Goal: Information Seeking & Learning: Learn about a topic

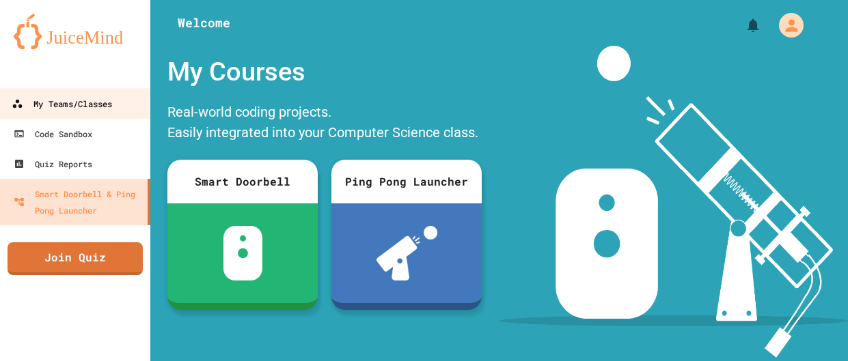
click at [65, 100] on div "My Teams/Classes" at bounding box center [62, 104] width 100 height 17
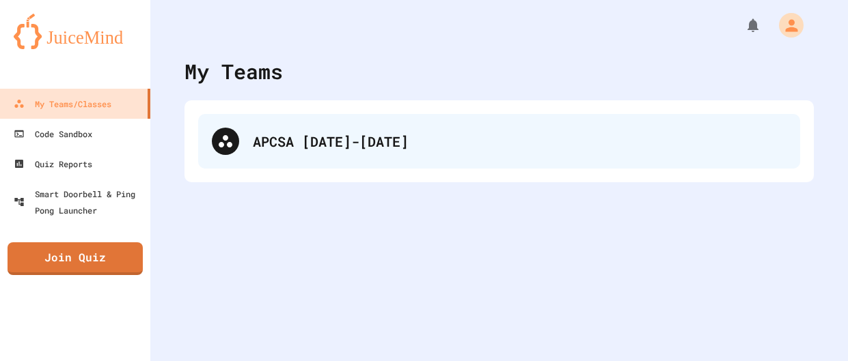
click at [413, 128] on div "APCSA [DATE]-[DATE]" at bounding box center [499, 141] width 602 height 55
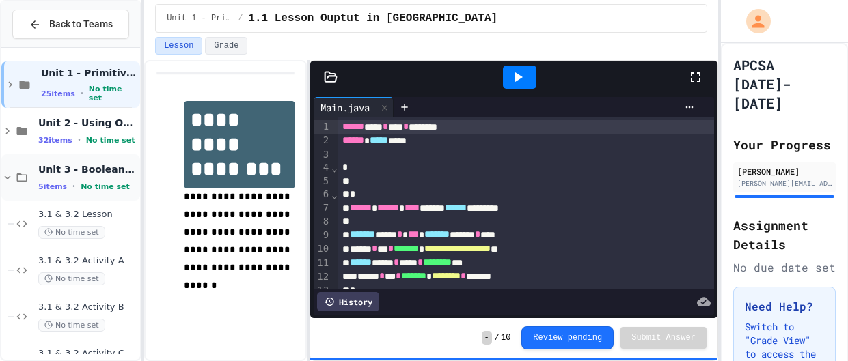
click at [92, 166] on span "Unit 3 - Boolean Expressions" at bounding box center [87, 169] width 99 height 12
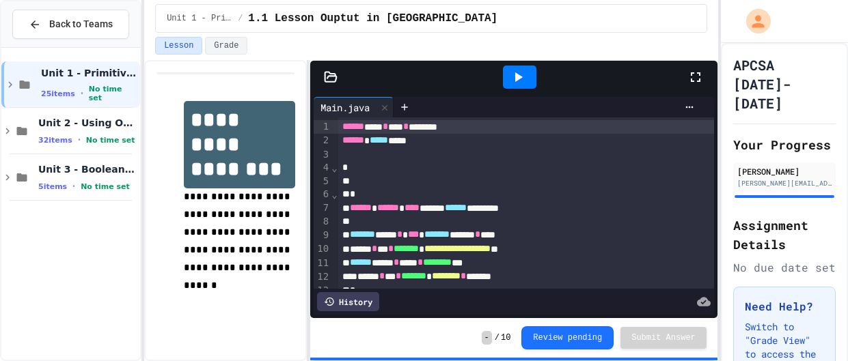
click at [92, 166] on span "Unit 3 - Boolean Expressions" at bounding box center [87, 169] width 99 height 12
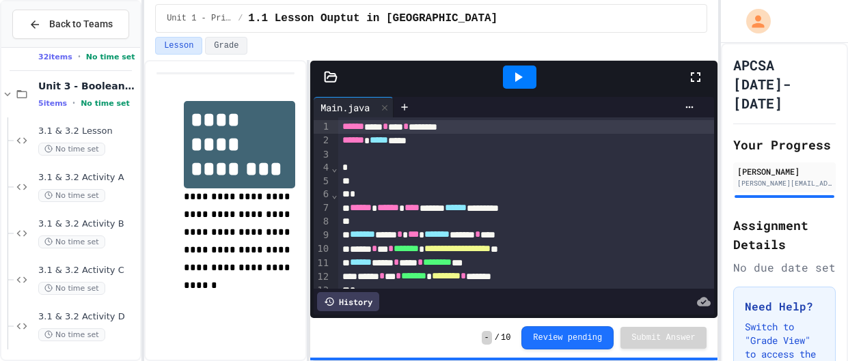
scroll to position [86, 0]
click at [107, 130] on span "3.1 & 3.2 Lesson" at bounding box center [87, 129] width 99 height 12
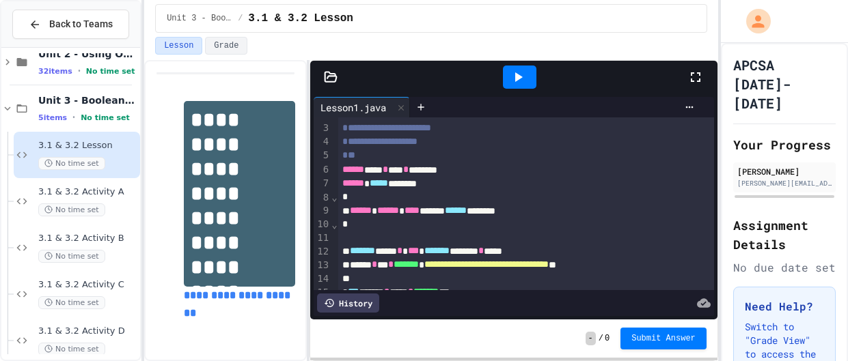
scroll to position [29, 0]
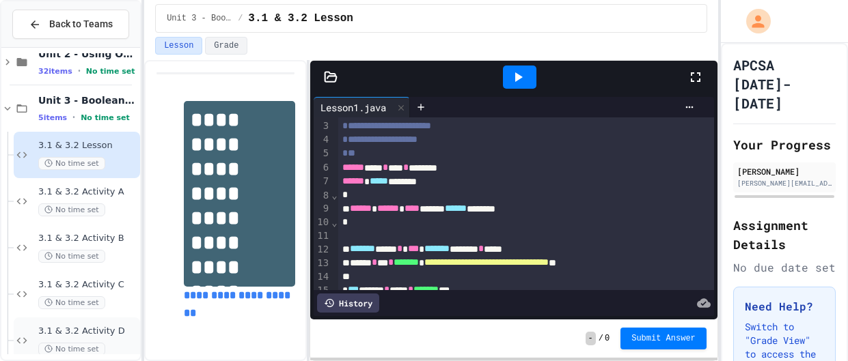
click at [94, 336] on span "3.1 & 3.2 Activity D" at bounding box center [87, 332] width 99 height 12
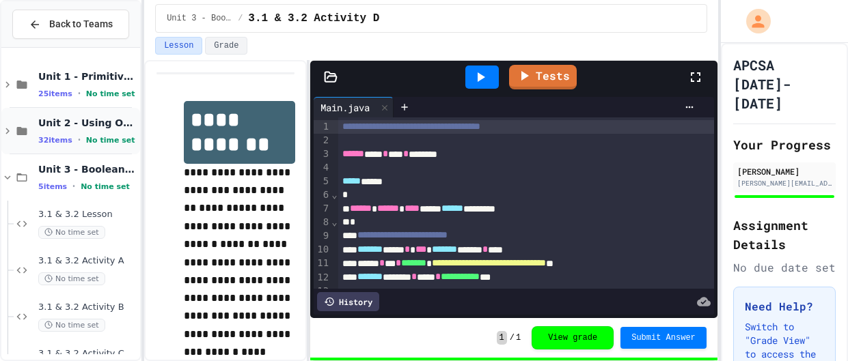
click at [87, 117] on span "Unit 2 - Using Objects" at bounding box center [87, 123] width 99 height 12
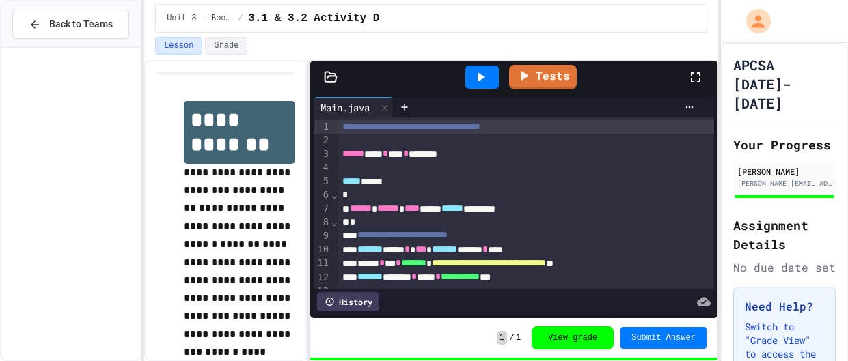
scroll to position [1572, 0]
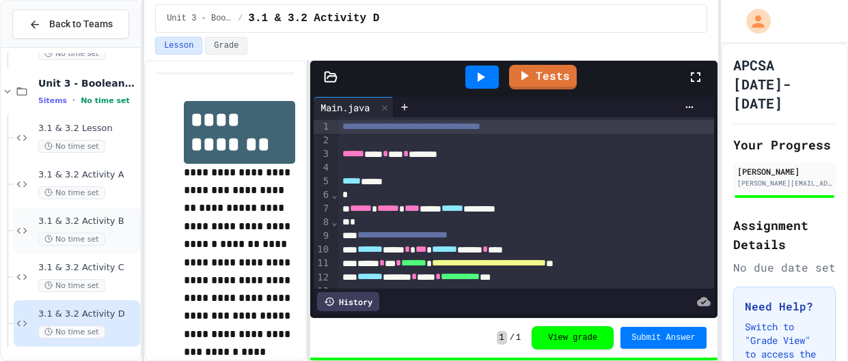
click at [84, 213] on div "3.1 & 3.2 Activity B No time set" at bounding box center [77, 231] width 126 height 46
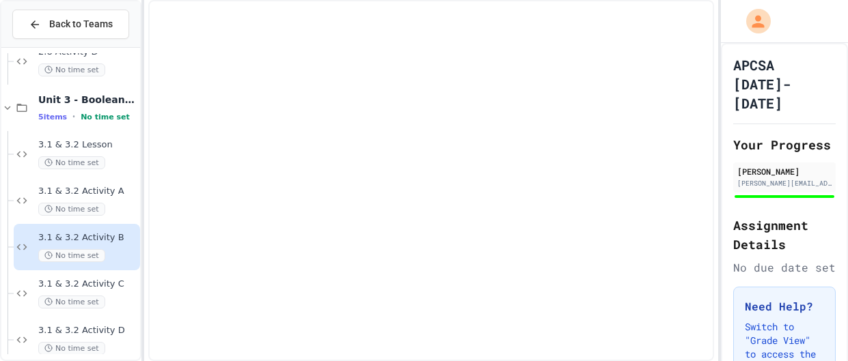
scroll to position [1572, 0]
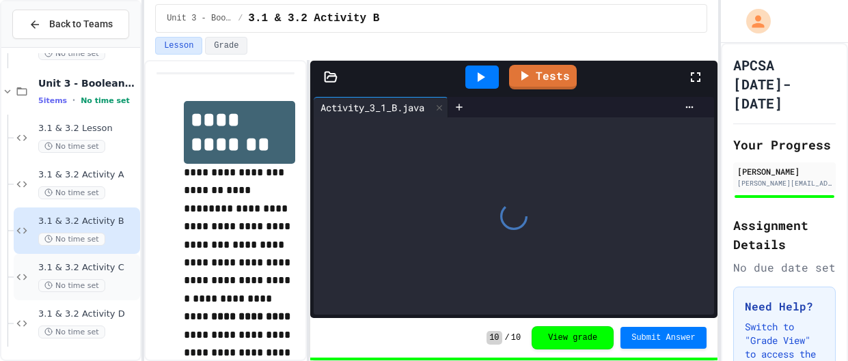
click at [109, 285] on div "No time set" at bounding box center [87, 285] width 99 height 13
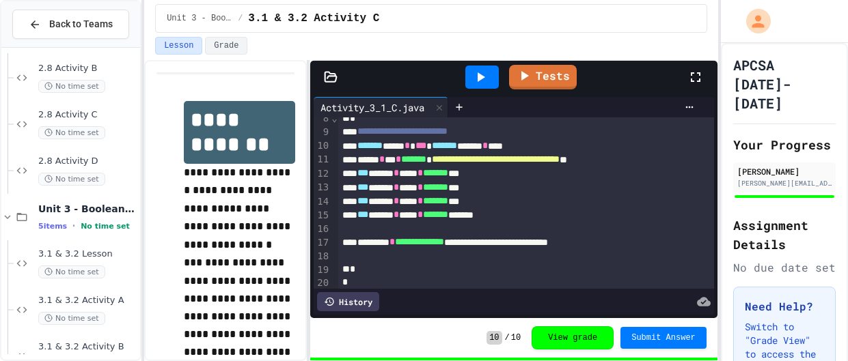
scroll to position [1444, 0]
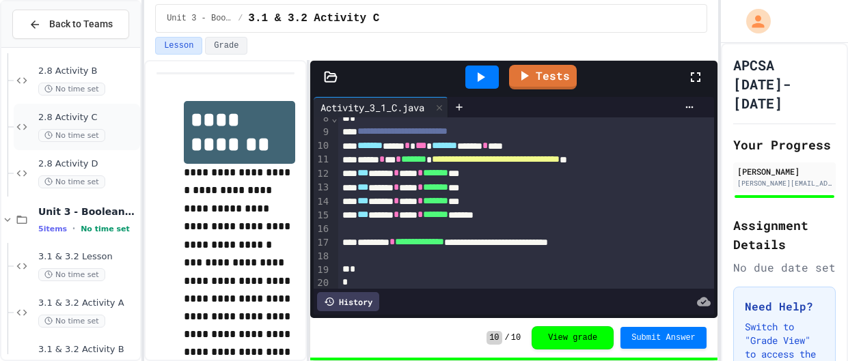
click at [111, 104] on div "2.8 Activity C No time set" at bounding box center [77, 127] width 126 height 46
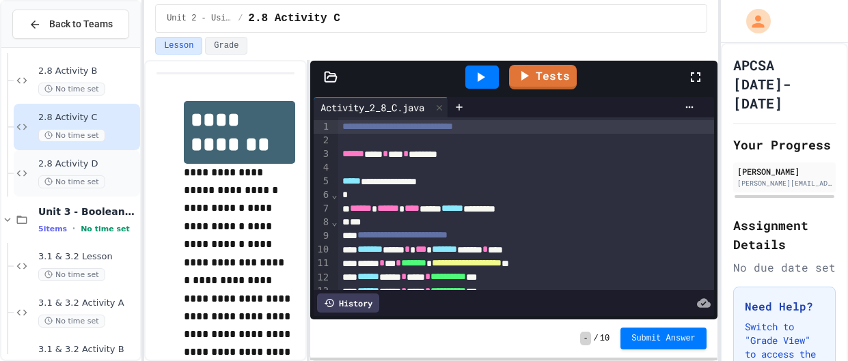
click at [103, 163] on span "2.8 Activity D" at bounding box center [87, 164] width 99 height 12
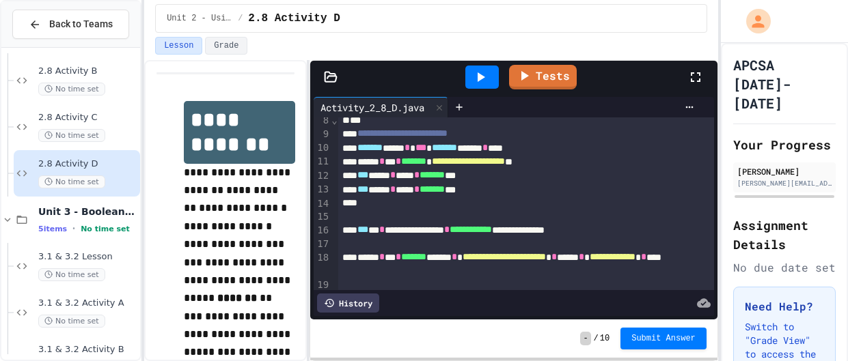
scroll to position [59, 0]
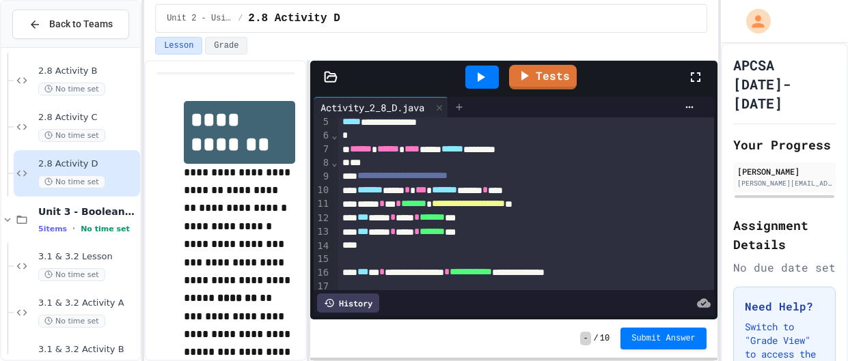
click at [464, 105] on icon at bounding box center [459, 107] width 11 height 11
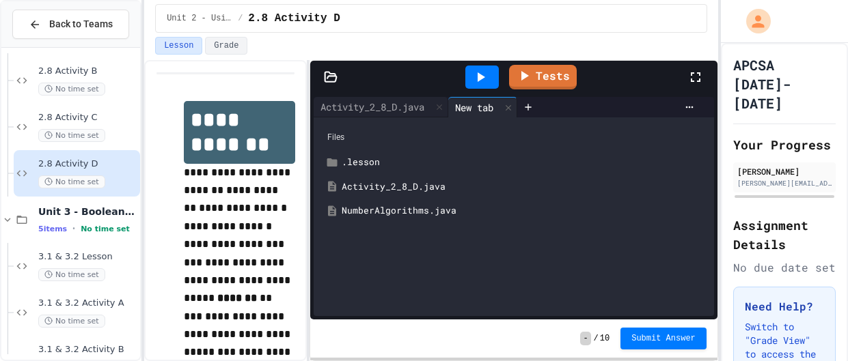
click at [361, 213] on div "NumberAlgorithms.java" at bounding box center [523, 211] width 364 height 14
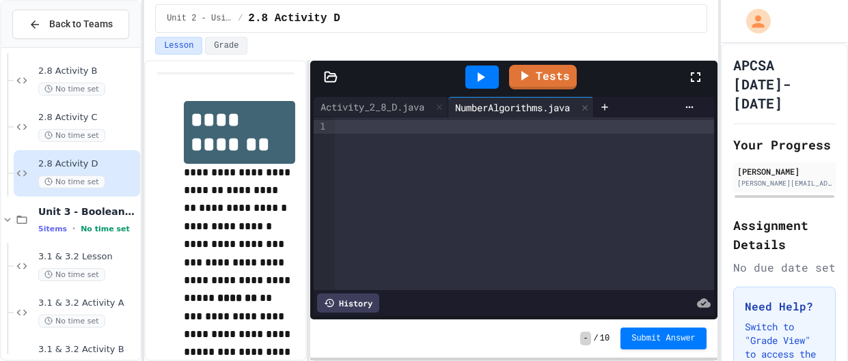
click at [354, 127] on div at bounding box center [524, 127] width 379 height 14
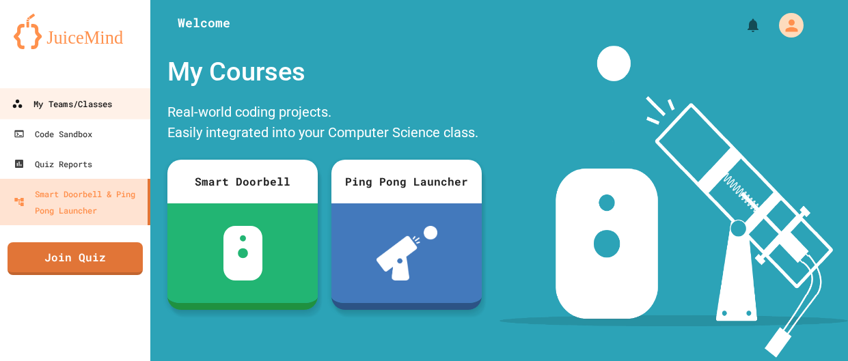
click at [83, 109] on div "My Teams/Classes" at bounding box center [62, 104] width 100 height 17
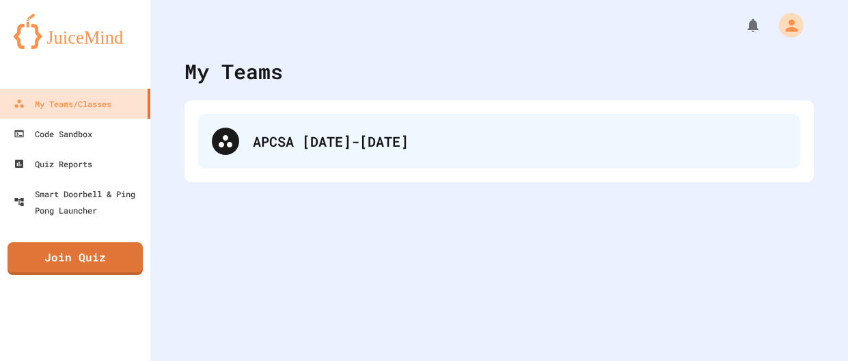
click at [303, 162] on div "APCSA [DATE]-[DATE]" at bounding box center [499, 141] width 602 height 55
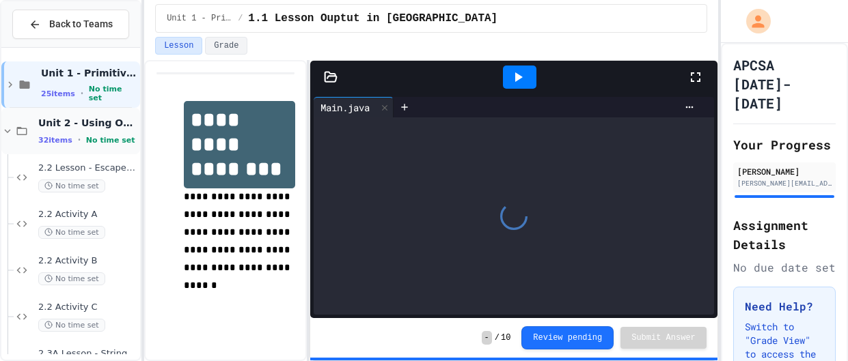
click at [99, 128] on span "Unit 2 - Using Objects" at bounding box center [87, 123] width 99 height 12
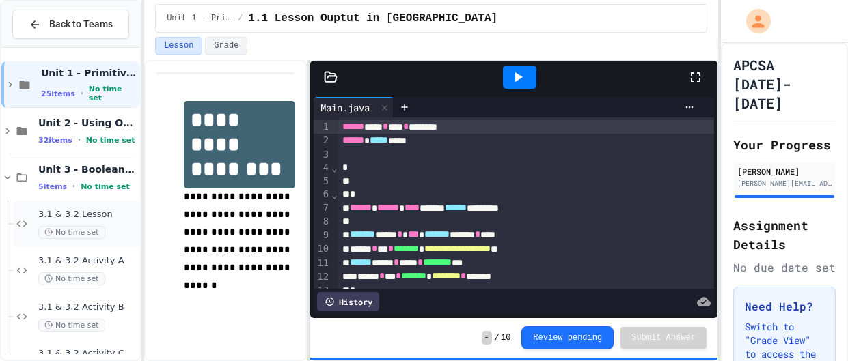
scroll to position [86, 0]
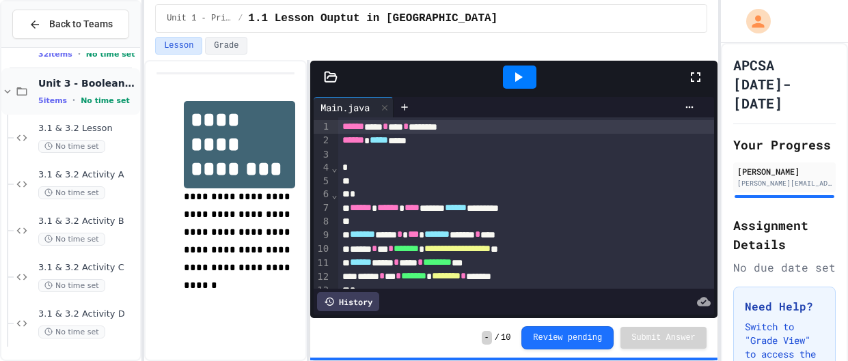
click at [113, 88] on span "Unit 3 - Boolean Expressions" at bounding box center [87, 83] width 99 height 12
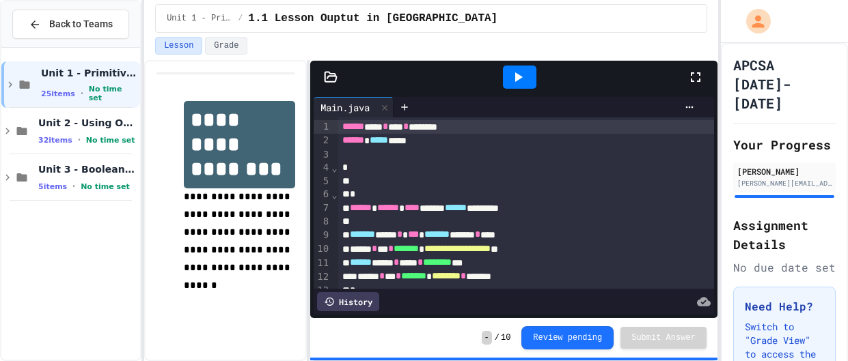
scroll to position [0, 0]
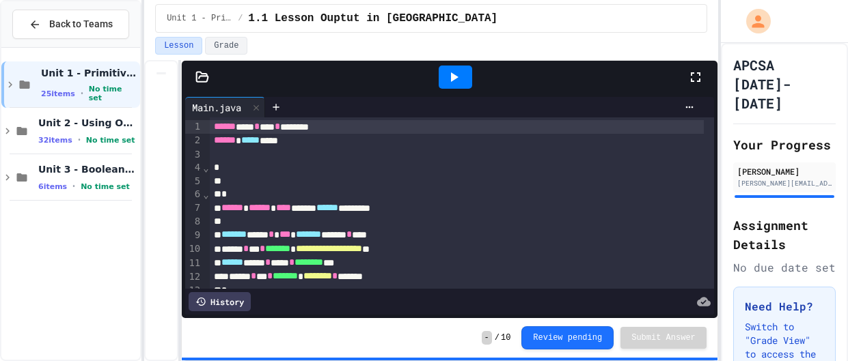
click at [169, 188] on div "**********" at bounding box center [431, 210] width 574 height 301
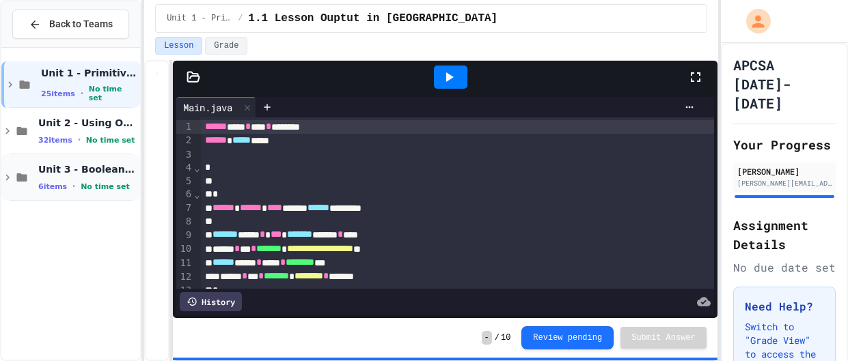
click at [89, 159] on div "Unit 3 - Boolean Expressions 6 items • No time set" at bounding box center [70, 177] width 139 height 46
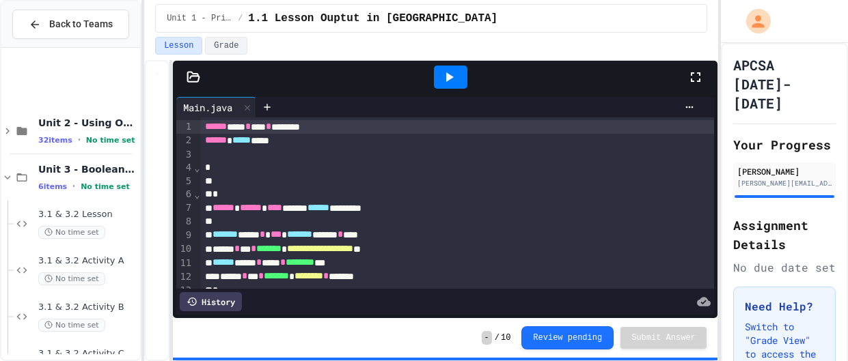
scroll to position [132, 0]
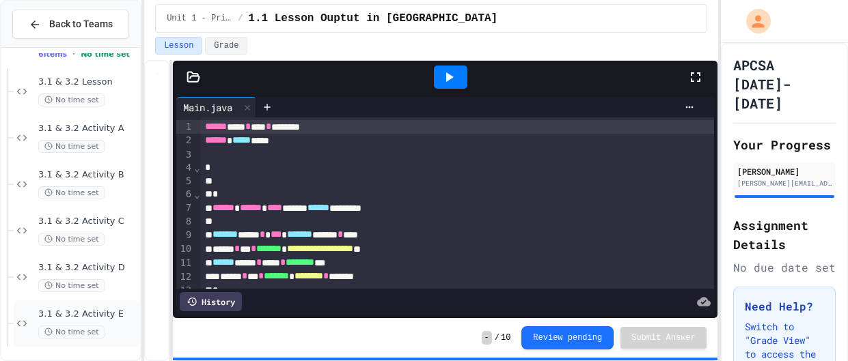
click at [120, 320] on div "3.1 & 3.2 Activity E No time set" at bounding box center [87, 324] width 99 height 30
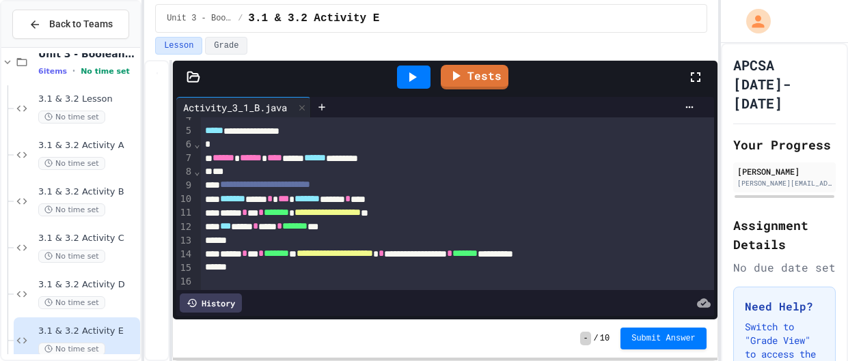
scroll to position [53, 0]
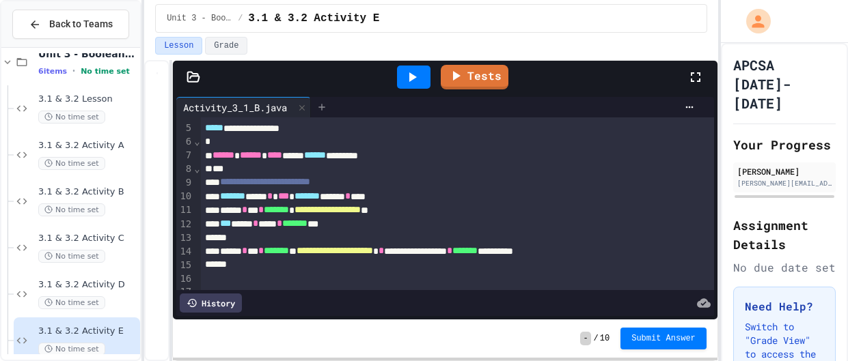
click at [324, 102] on icon at bounding box center [321, 107] width 11 height 11
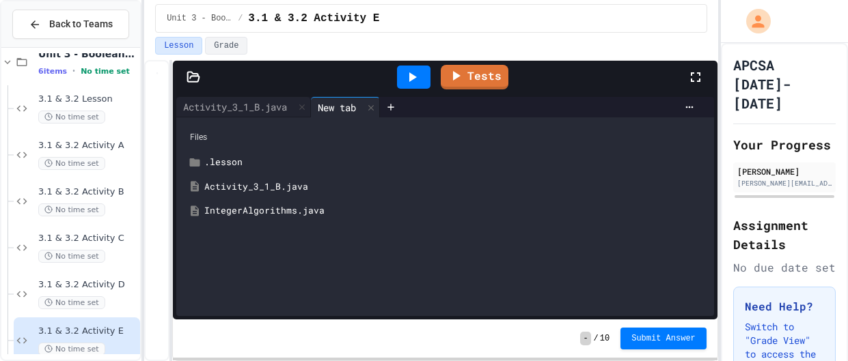
click at [317, 212] on div "IntegerAlgorithms.java" at bounding box center [454, 211] width 501 height 14
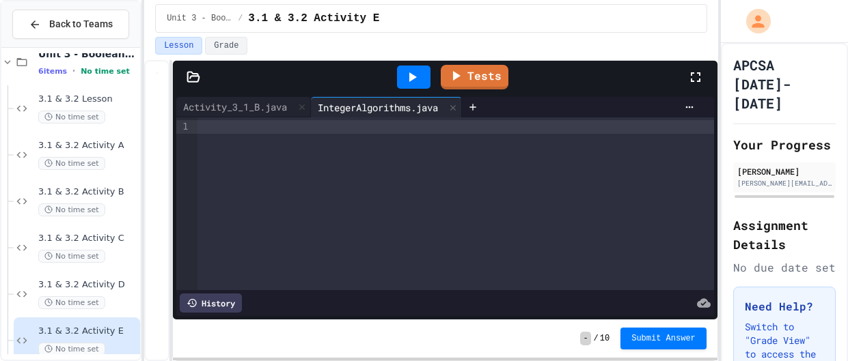
click at [363, 130] on div at bounding box center [455, 127] width 516 height 14
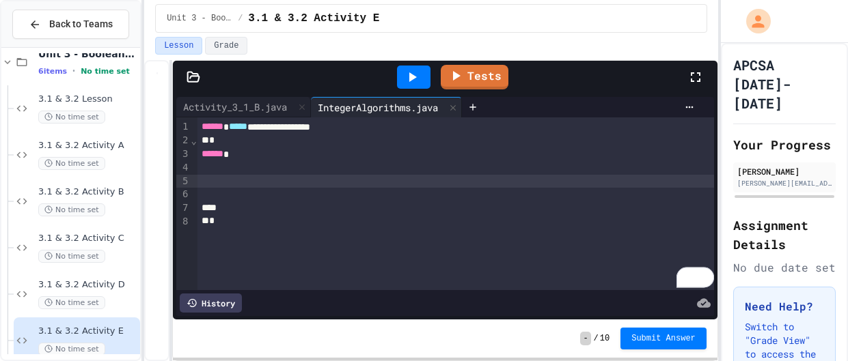
drag, startPoint x: 173, startPoint y: 175, endPoint x: 273, endPoint y: 180, distance: 100.5
click at [273, 180] on div "**********" at bounding box center [445, 207] width 544 height 226
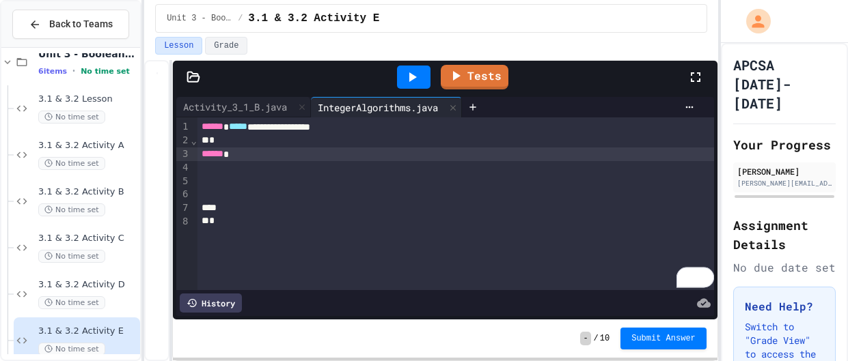
click at [251, 152] on div "******" at bounding box center [455, 155] width 516 height 14
click at [176, 184] on div "**********" at bounding box center [431, 210] width 574 height 301
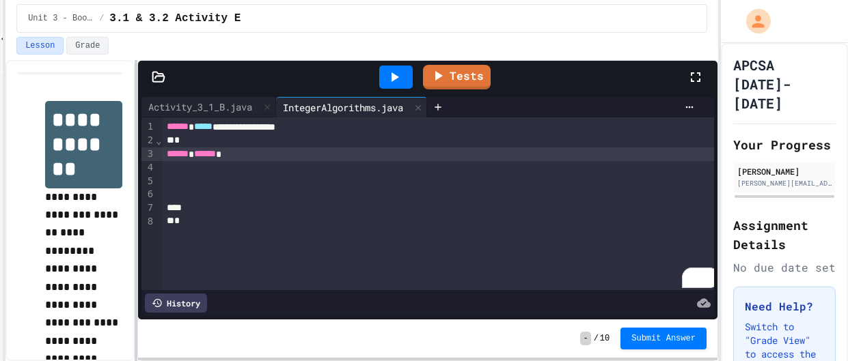
click at [137, 202] on div at bounding box center [136, 210] width 3 height 301
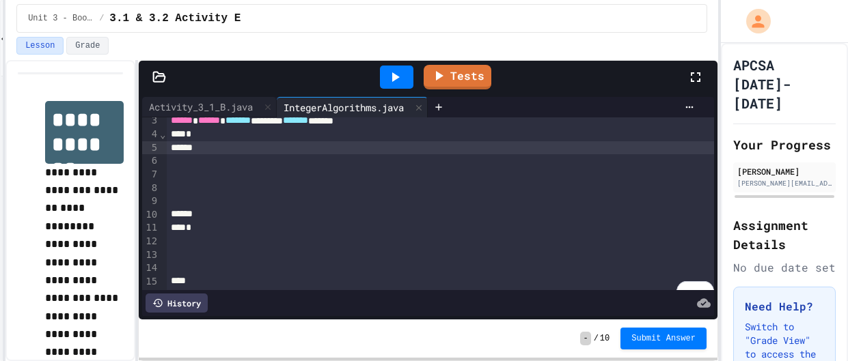
scroll to position [0, 0]
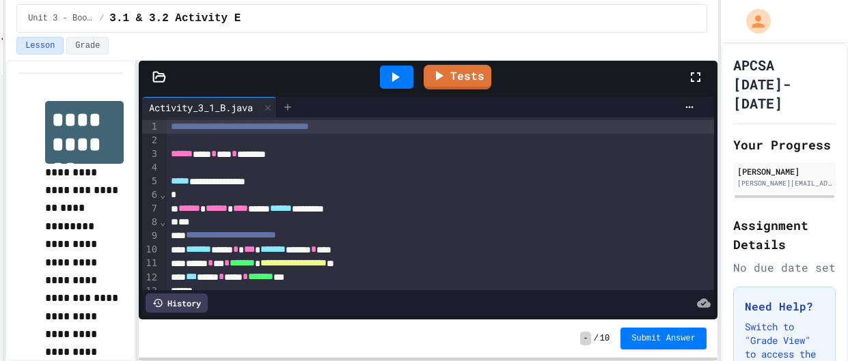
click at [292, 104] on icon at bounding box center [287, 107] width 11 height 11
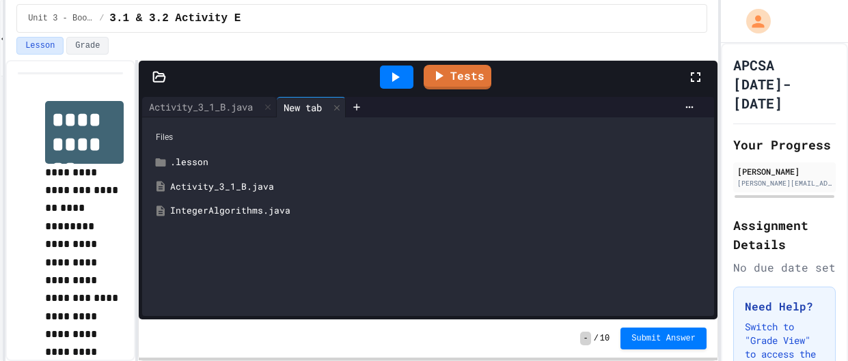
click at [233, 209] on div "IntegerAlgorithms.java" at bounding box center [437, 211] width 535 height 14
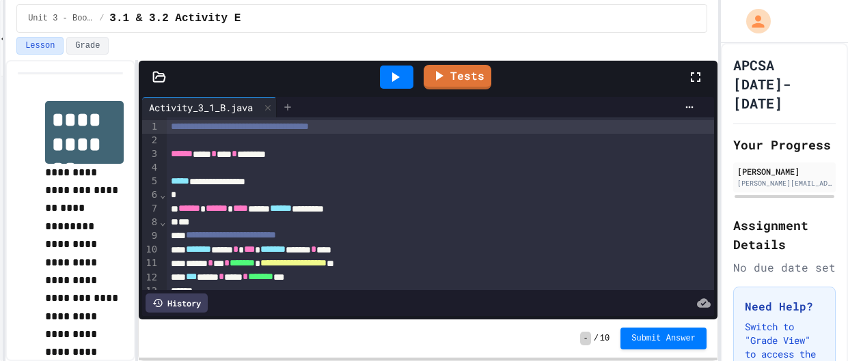
click at [291, 106] on icon at bounding box center [288, 107] width 6 height 6
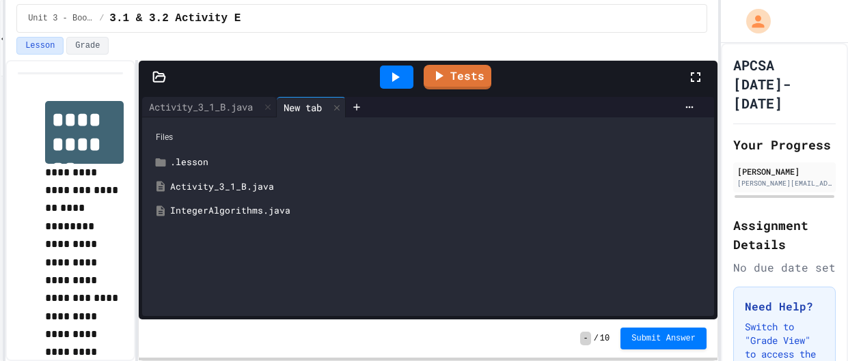
click at [302, 206] on div "IntegerAlgorithms.java" at bounding box center [437, 211] width 535 height 14
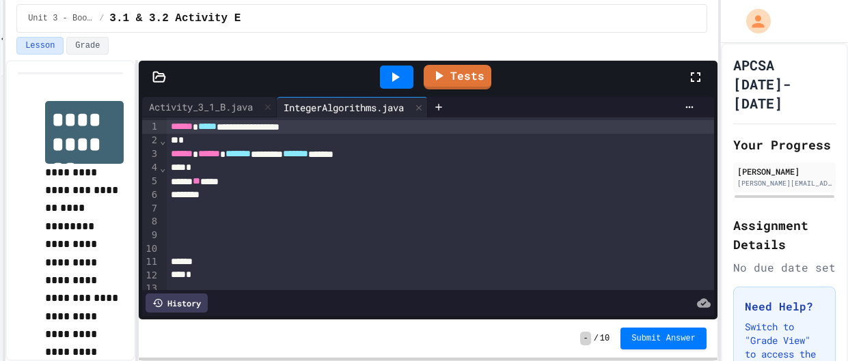
click at [236, 182] on div "** *****" at bounding box center [441, 182] width 548 height 14
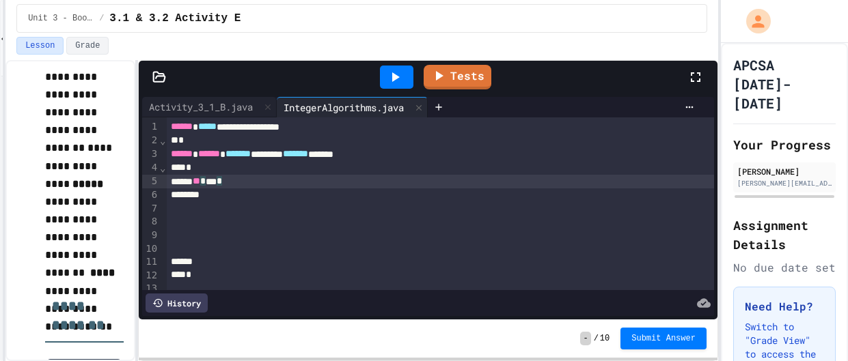
scroll to position [242, 0]
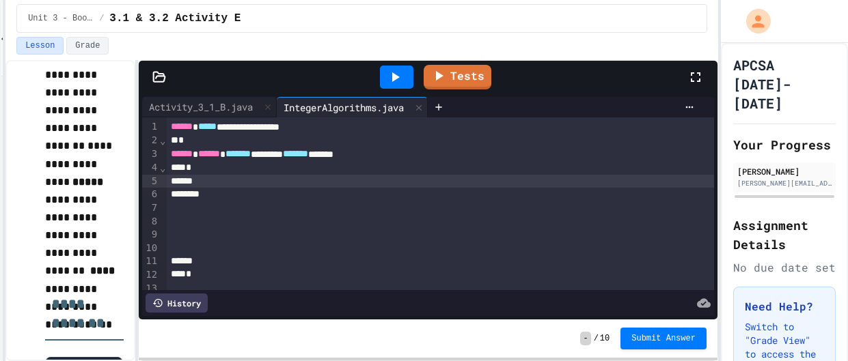
click at [294, 150] on div "****** ****** ******* ******** ******* ******" at bounding box center [441, 155] width 548 height 14
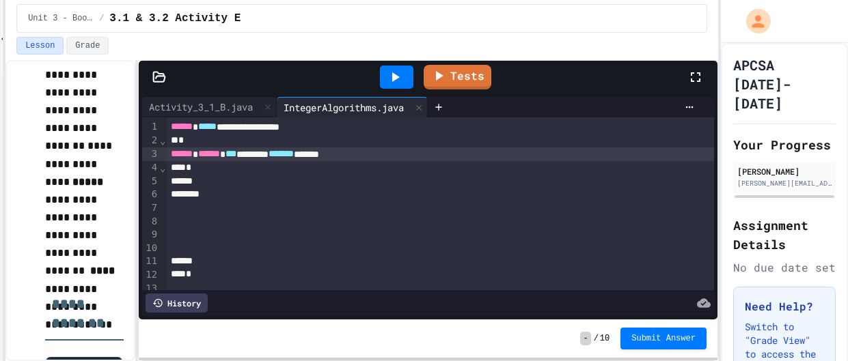
click at [360, 152] on div "****** ****** *** ******** ******* ******" at bounding box center [441, 155] width 548 height 14
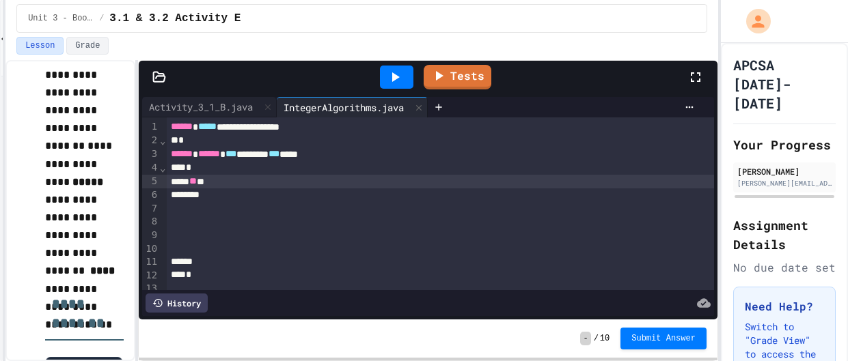
click at [236, 150] on span "***" at bounding box center [230, 154] width 11 height 10
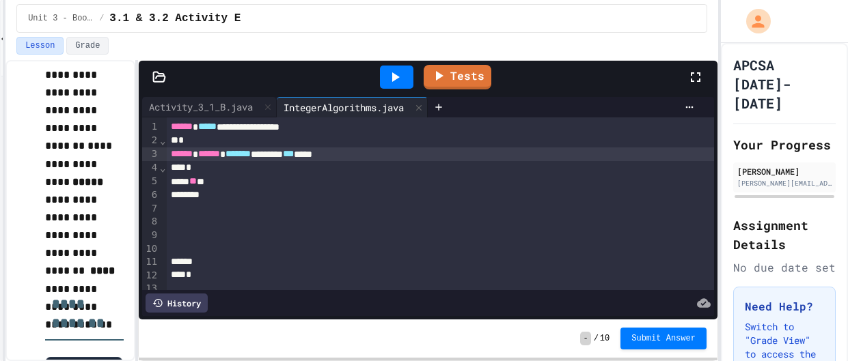
click at [359, 154] on div "****** ****** ******* ******** *** ****" at bounding box center [441, 155] width 548 height 14
click at [329, 176] on div "**" at bounding box center [441, 182] width 548 height 14
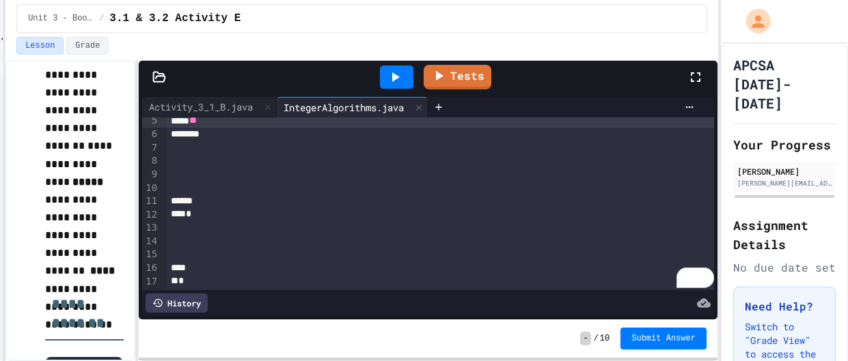
scroll to position [0, 0]
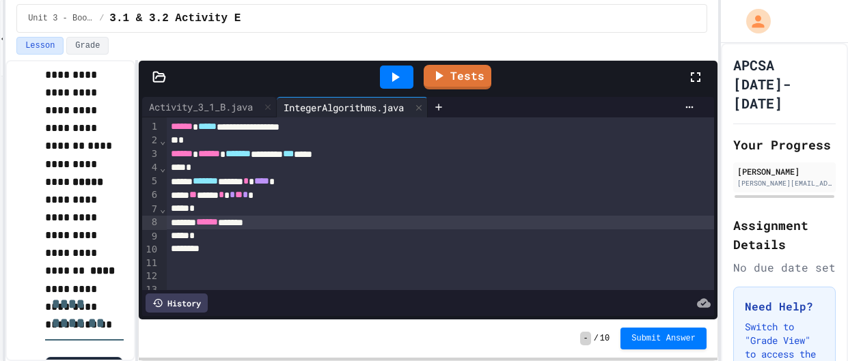
click at [320, 180] on div "******* ***** * **** *" at bounding box center [441, 182] width 548 height 14
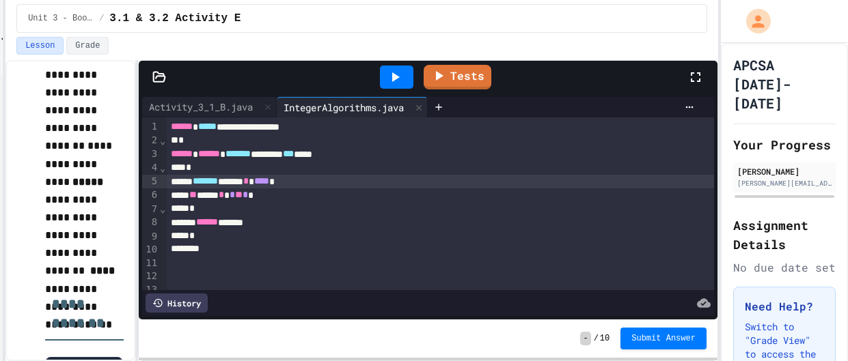
click at [224, 196] on span "*" at bounding box center [221, 195] width 5 height 10
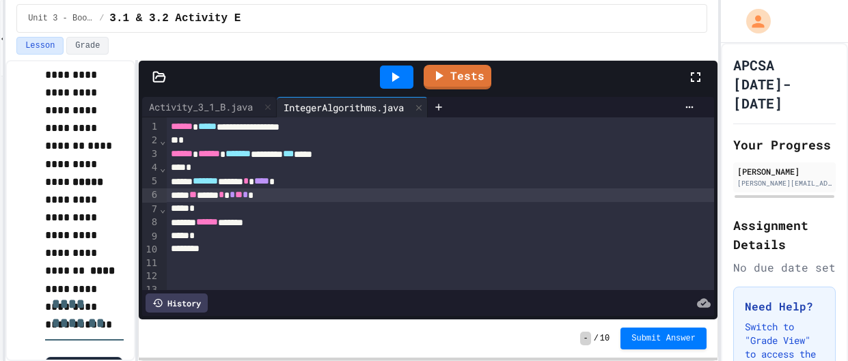
click at [248, 195] on span "*" at bounding box center [244, 195] width 5 height 10
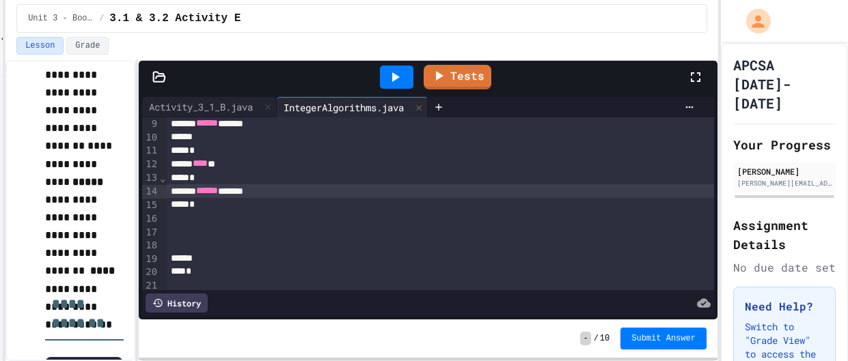
scroll to position [113, 0]
click at [455, 81] on link "Tests" at bounding box center [456, 76] width 67 height 26
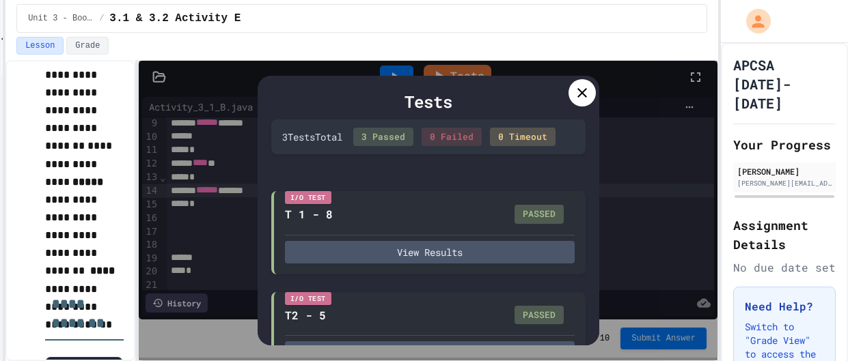
scroll to position [141, 0]
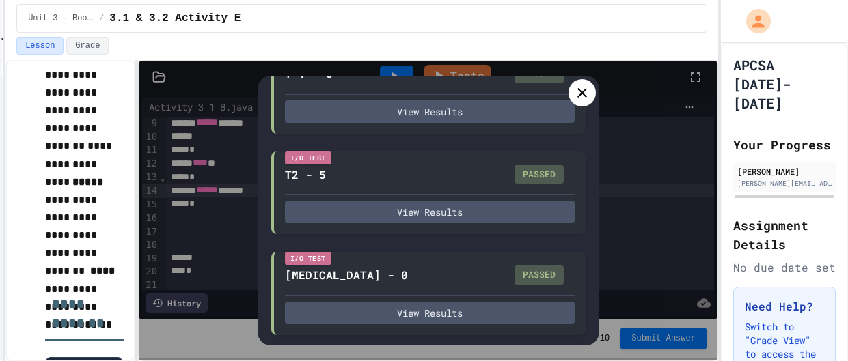
click at [588, 92] on icon at bounding box center [582, 93] width 16 height 16
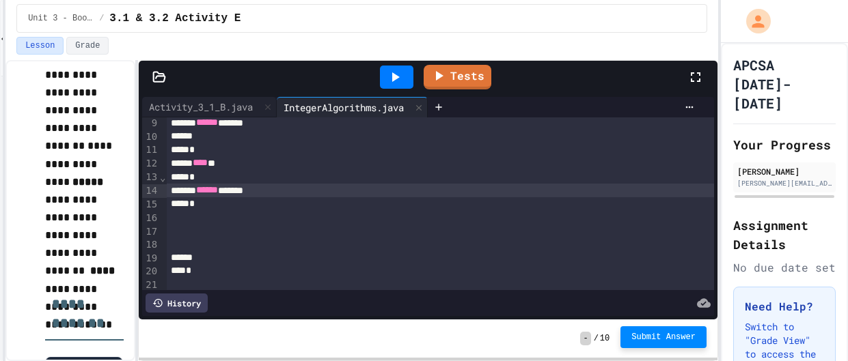
click at [640, 335] on span "Submit Answer" at bounding box center [663, 337] width 64 height 11
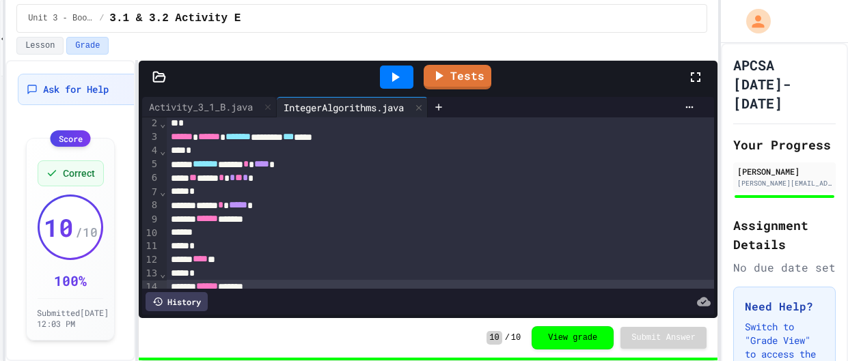
scroll to position [16, 0]
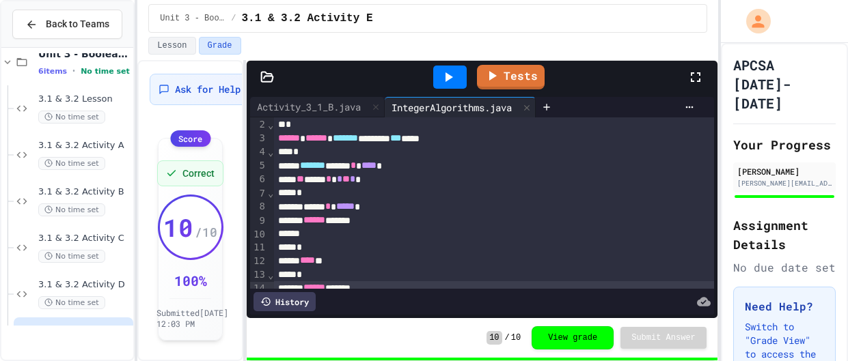
click at [164, 161] on div "**********" at bounding box center [424, 180] width 848 height 361
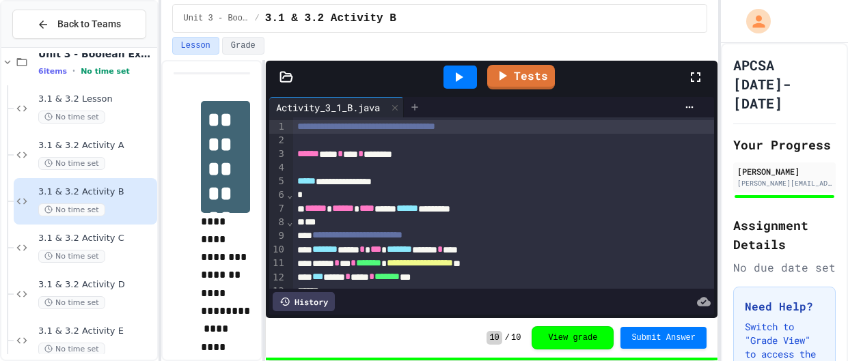
click at [423, 113] on div at bounding box center [415, 107] width 22 height 20
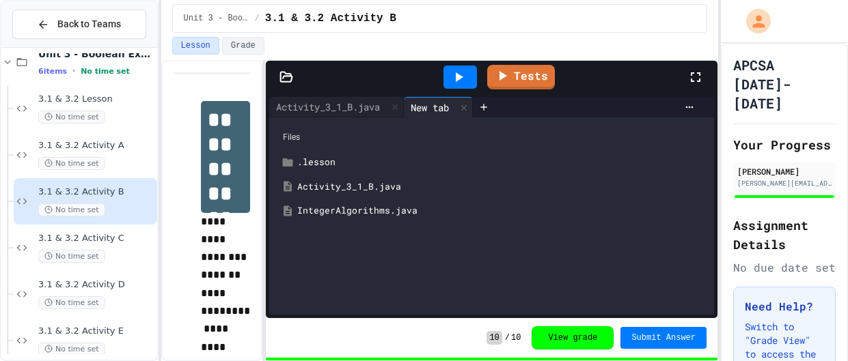
click at [359, 213] on div "IntegerAlgorithms.java" at bounding box center [501, 211] width 408 height 14
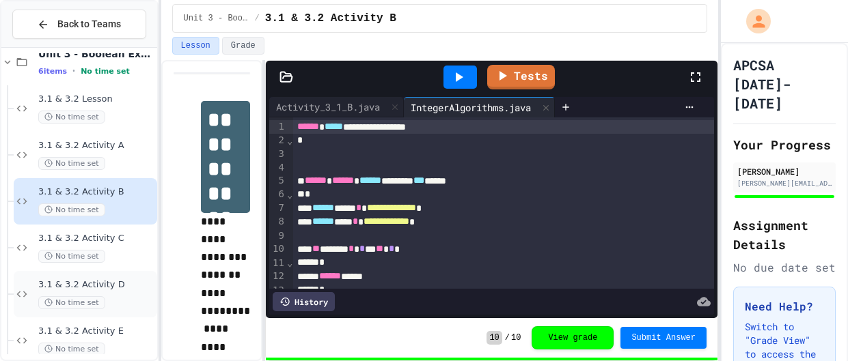
click at [87, 284] on span "3.1 & 3.2 Activity D" at bounding box center [96, 285] width 116 height 12
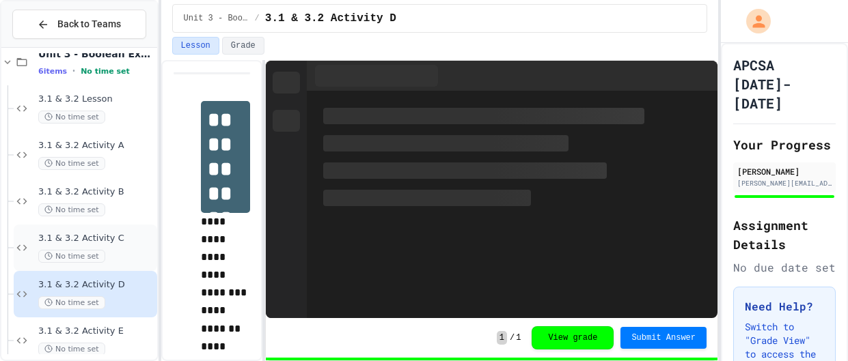
click at [101, 247] on div "3.1 & 3.2 Activity C No time set" at bounding box center [96, 248] width 116 height 30
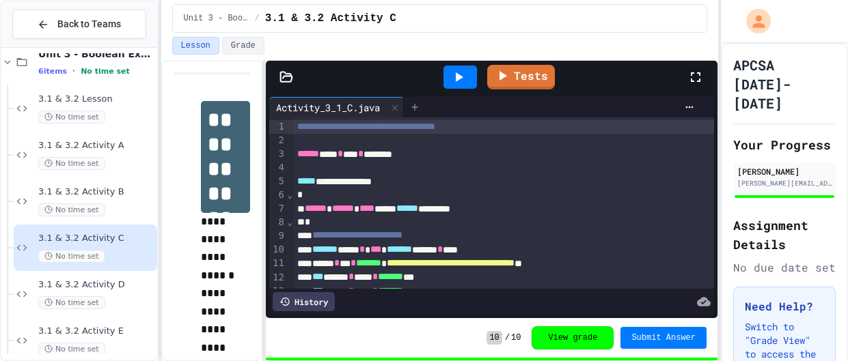
click at [413, 104] on div at bounding box center [415, 107] width 22 height 20
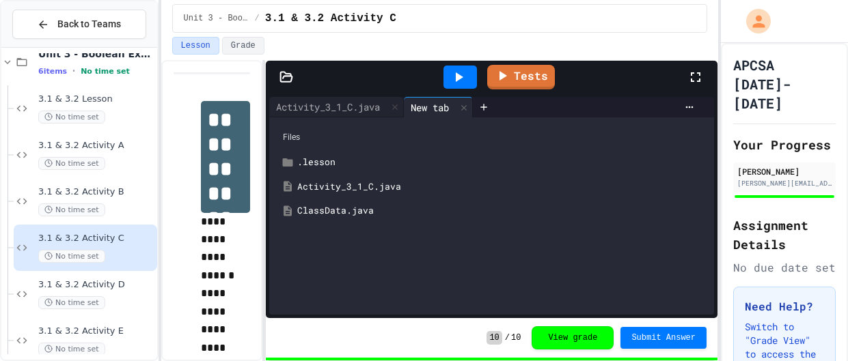
click at [342, 219] on div "ClassData.java" at bounding box center [491, 211] width 431 height 25
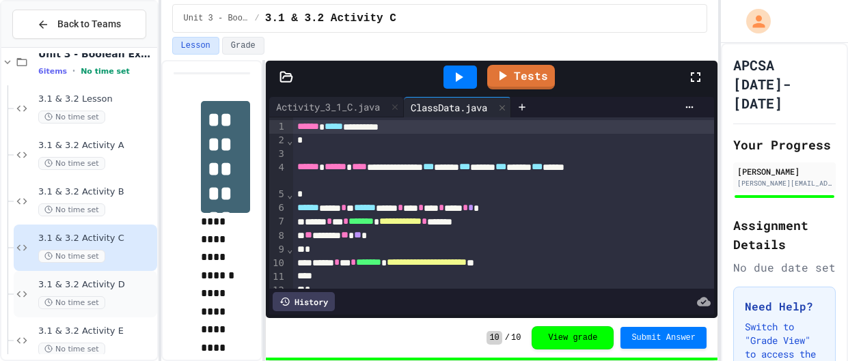
click at [103, 271] on div "3.1 & 3.2 Activity D No time set" at bounding box center [85, 294] width 143 height 46
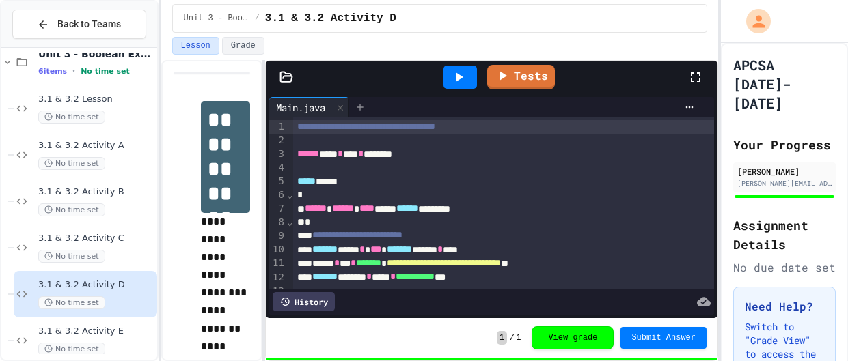
click at [365, 111] on icon at bounding box center [359, 107] width 11 height 11
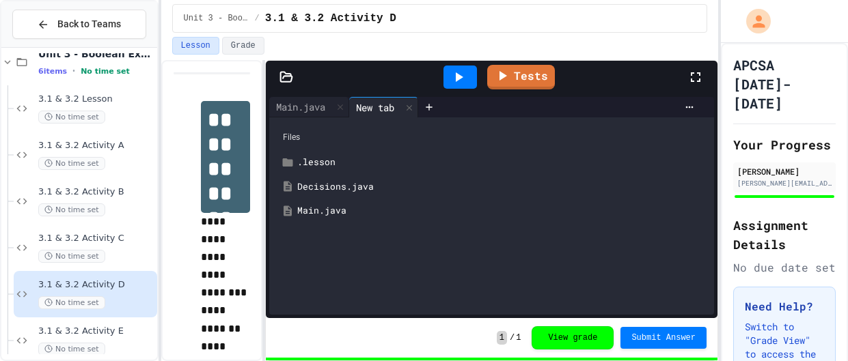
click at [334, 212] on div "Main.java" at bounding box center [501, 211] width 408 height 14
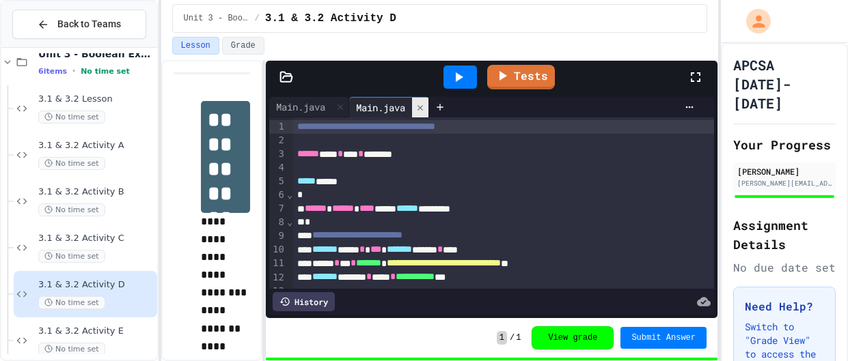
click at [423, 111] on icon at bounding box center [420, 108] width 10 height 10
click at [360, 108] on icon at bounding box center [359, 107] width 11 height 11
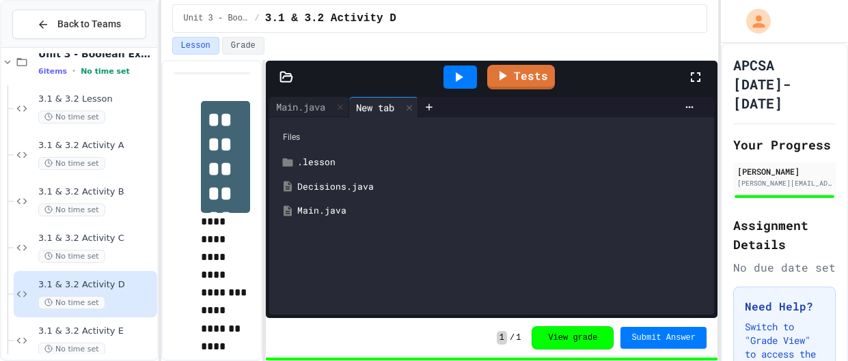
click at [314, 186] on div "Decisions.java" at bounding box center [501, 187] width 408 height 14
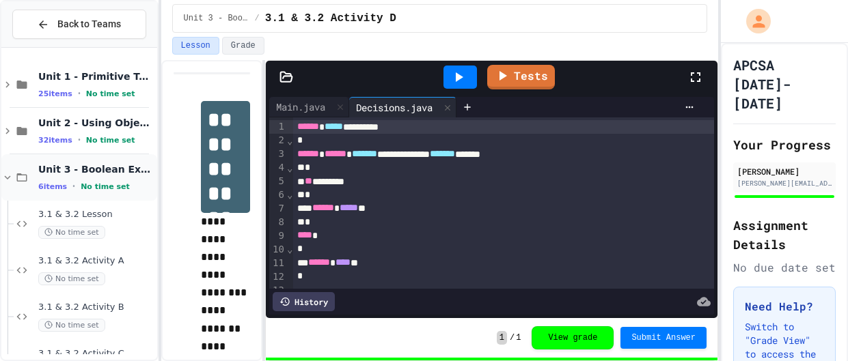
click at [116, 163] on span "Unit 3 - Boolean Expressions" at bounding box center [96, 169] width 116 height 12
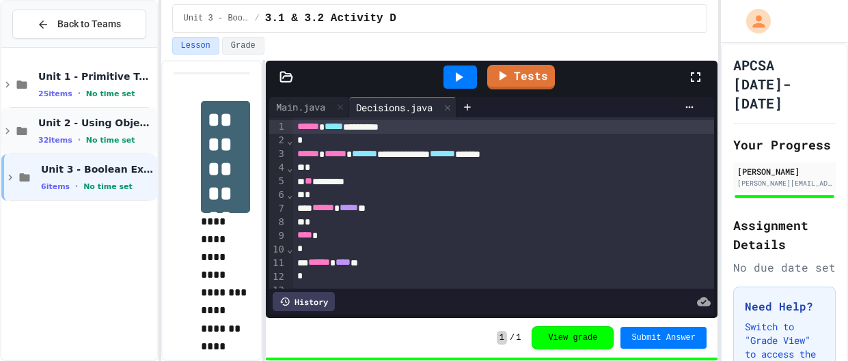
click at [109, 126] on span "Unit 2 - Using Objects" at bounding box center [96, 123] width 116 height 12
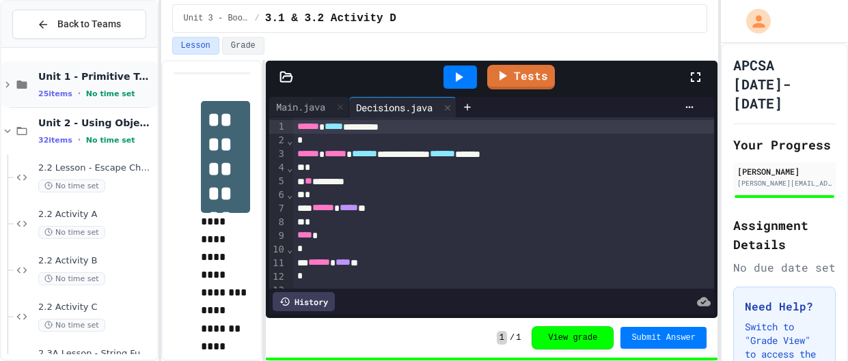
click at [86, 74] on span "Unit 1 - Primitive Types" at bounding box center [96, 76] width 116 height 12
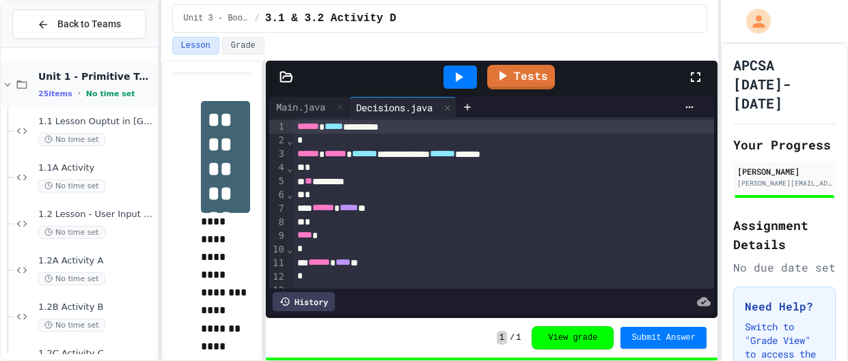
click at [88, 79] on span "Unit 1 - Primitive Types" at bounding box center [96, 76] width 116 height 12
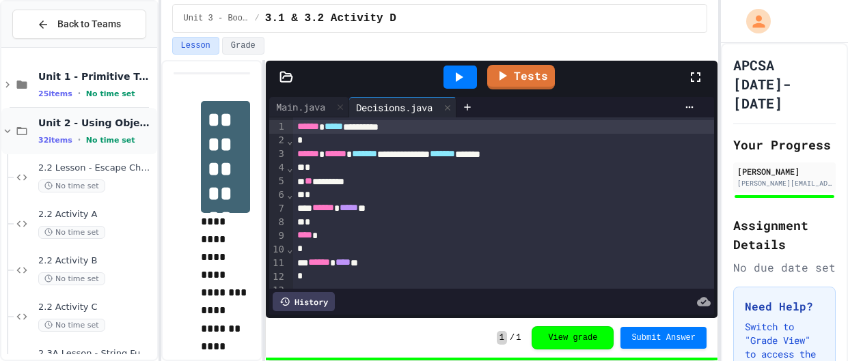
click at [78, 139] on span "•" at bounding box center [79, 140] width 3 height 11
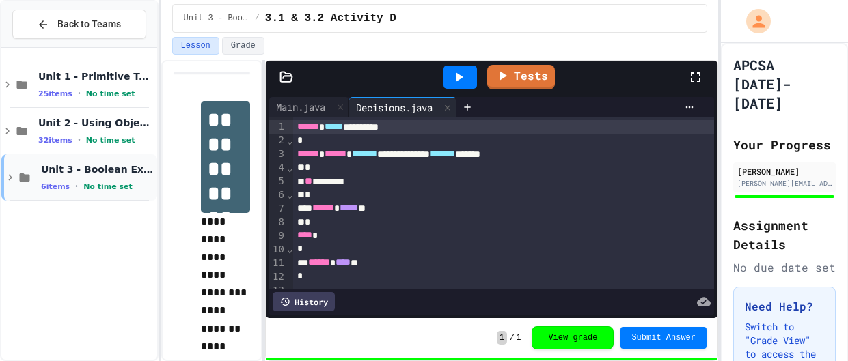
click at [71, 187] on div "6 items • No time set" at bounding box center [97, 186] width 113 height 11
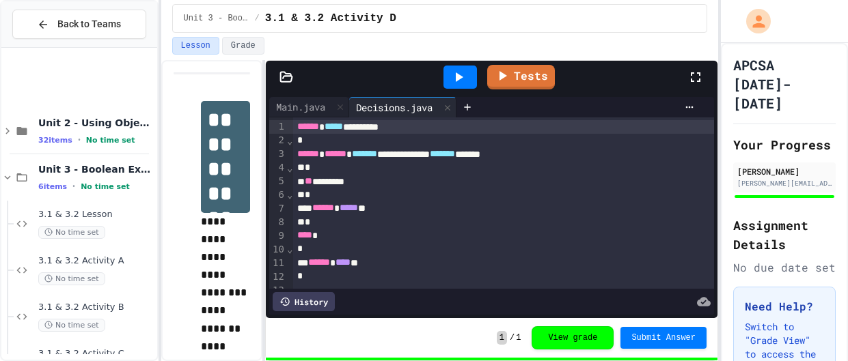
scroll to position [132, 0]
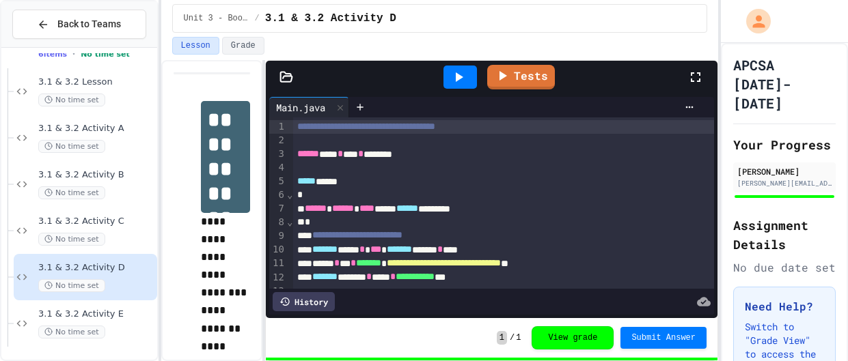
scroll to position [92, 0]
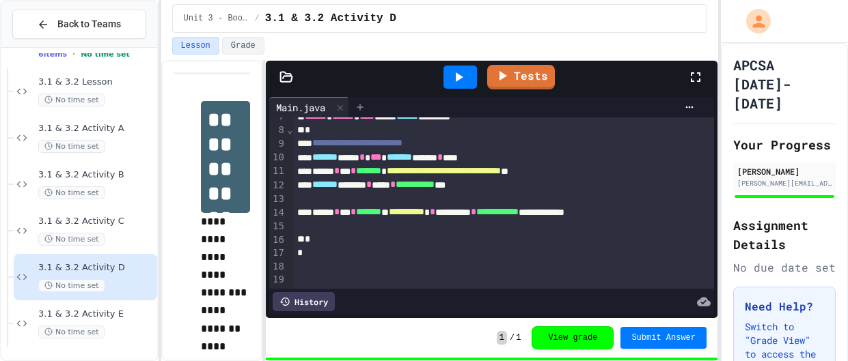
click at [364, 115] on div at bounding box center [360, 107] width 22 height 20
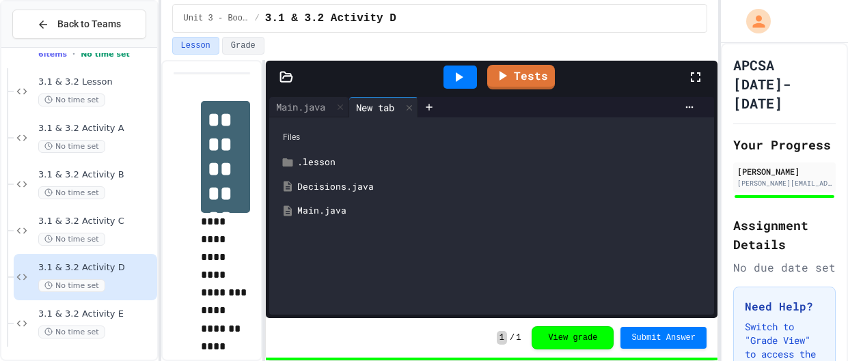
click at [352, 186] on div "Decisions.java" at bounding box center [501, 187] width 408 height 14
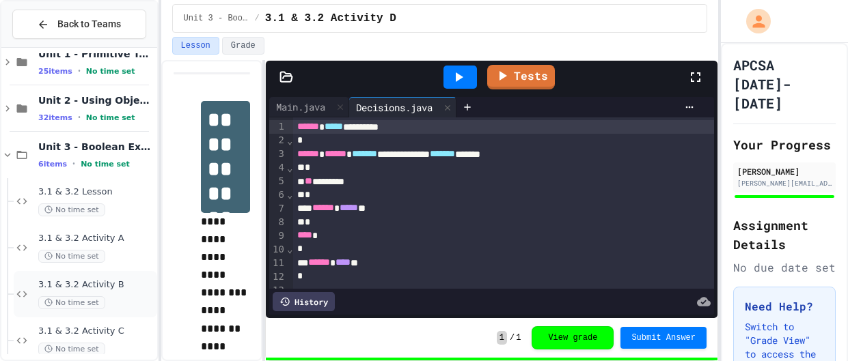
scroll to position [21, 0]
click at [119, 106] on span "Unit 2 - Using Objects" at bounding box center [96, 102] width 116 height 12
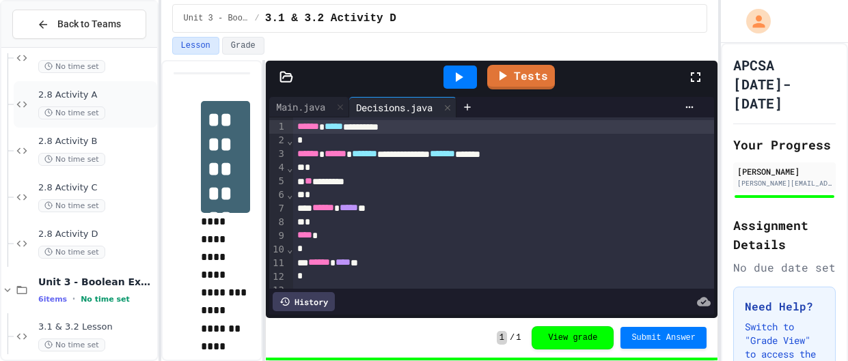
scroll to position [1389, 0]
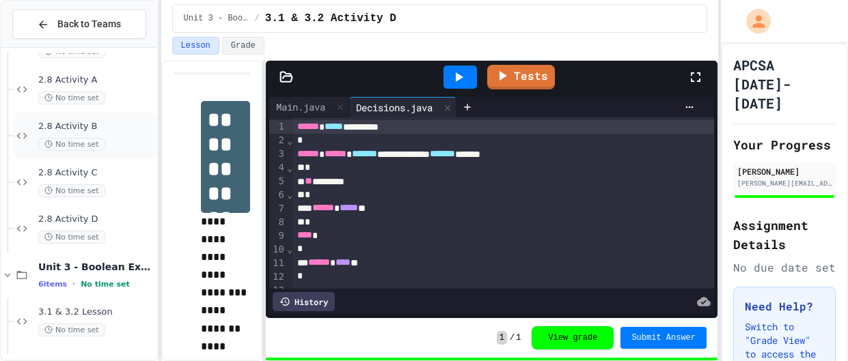
click at [112, 128] on span "2.8 Activity B" at bounding box center [96, 127] width 116 height 12
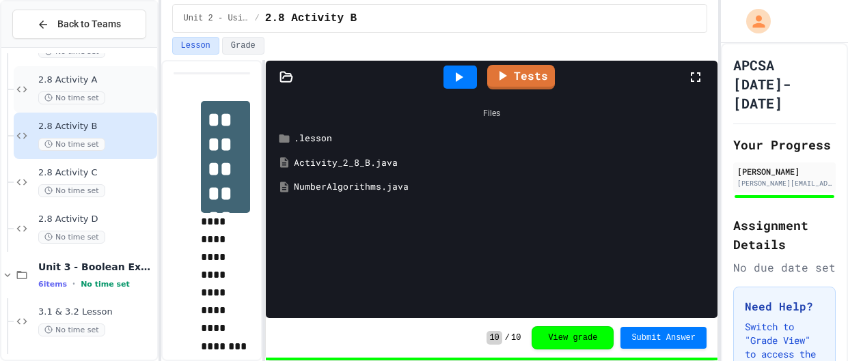
click at [121, 87] on div "2.8 Activity A No time set" at bounding box center [96, 89] width 116 height 30
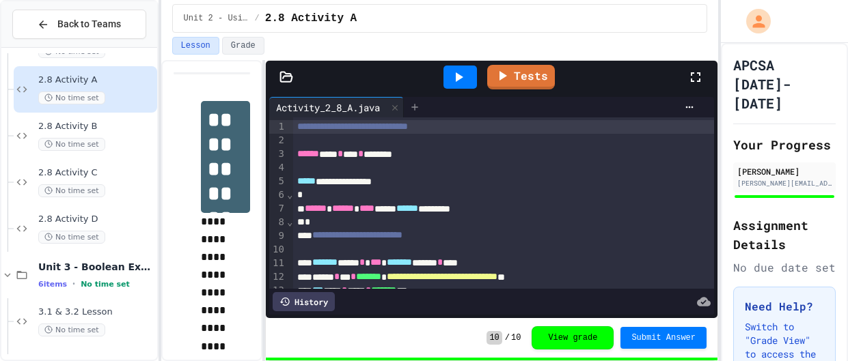
click at [420, 109] on icon at bounding box center [414, 107] width 11 height 11
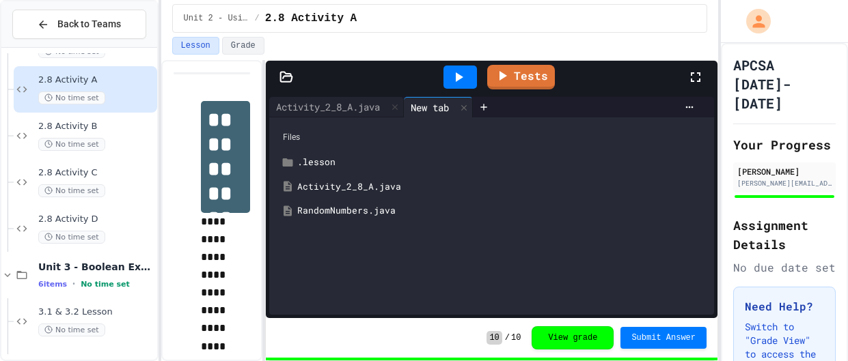
click at [346, 208] on div "RandomNumbers.java" at bounding box center [501, 211] width 408 height 14
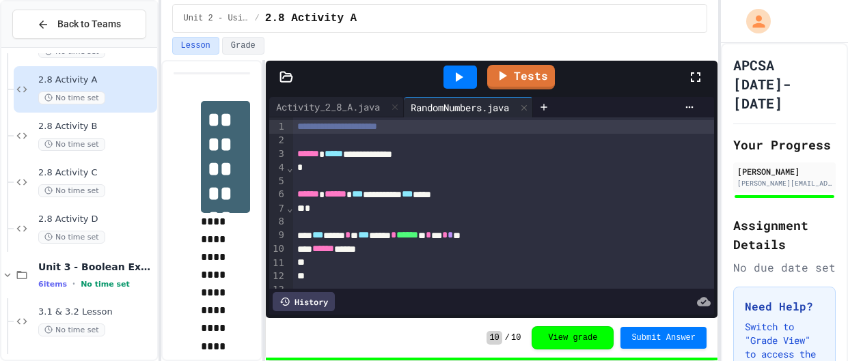
scroll to position [23, 0]
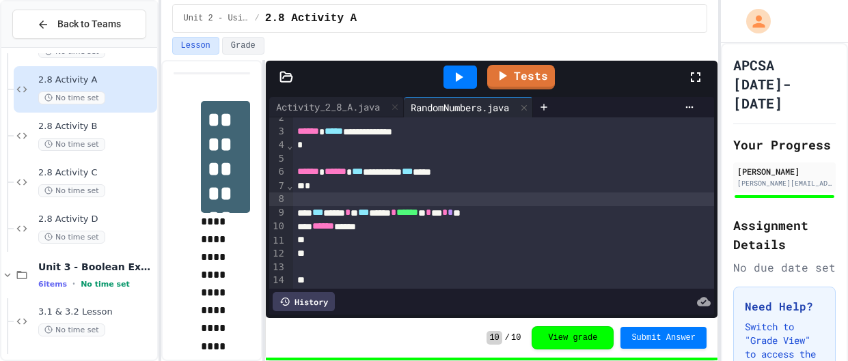
click at [361, 206] on div "*** **** * * *** ****** * ****** ** * *** * * **" at bounding box center [503, 213] width 421 height 14
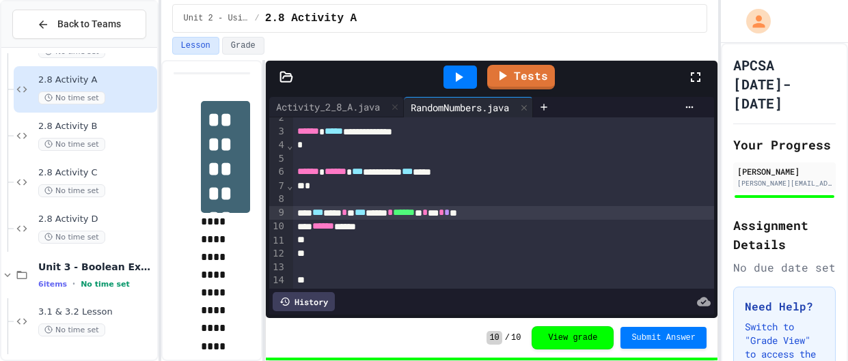
click at [383, 225] on div "****** *****" at bounding box center [503, 227] width 421 height 14
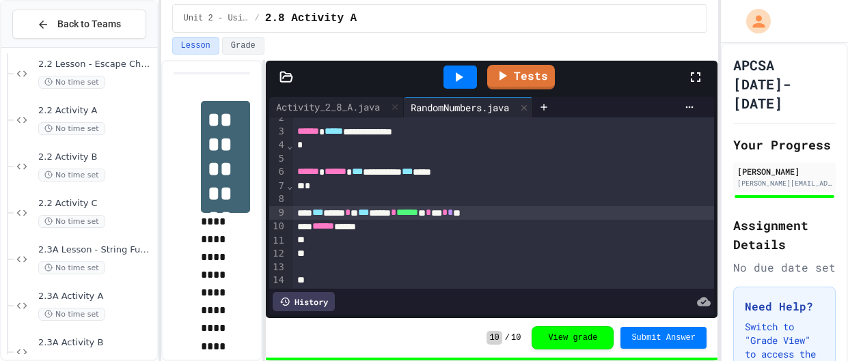
scroll to position [0, 0]
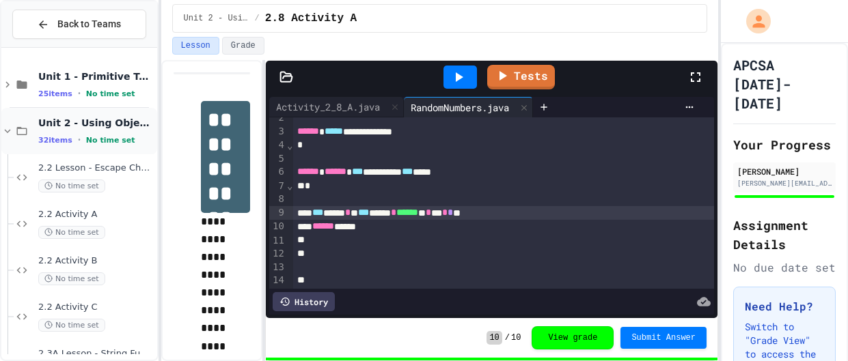
click at [93, 125] on span "Unit 2 - Using Objects" at bounding box center [96, 123] width 116 height 12
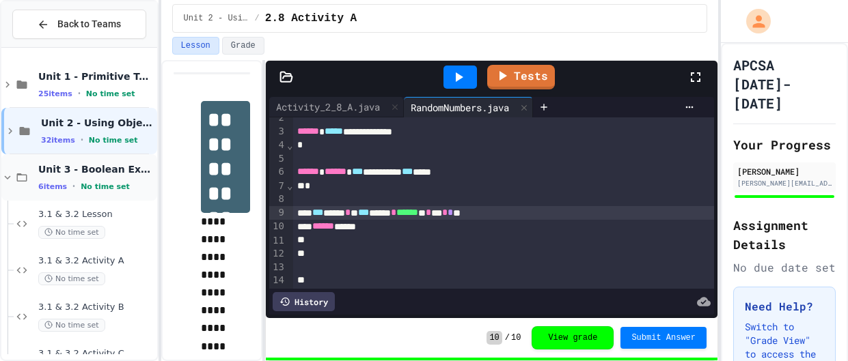
click at [93, 178] on div "Unit 3 - Boolean Expressions 6 items • No time set" at bounding box center [96, 177] width 116 height 29
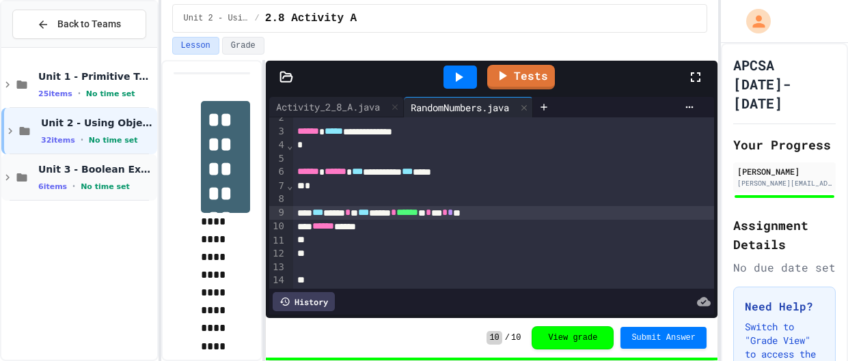
click at [93, 178] on div "Unit 3 - Boolean Expressions 6 items • No time set" at bounding box center [96, 177] width 116 height 29
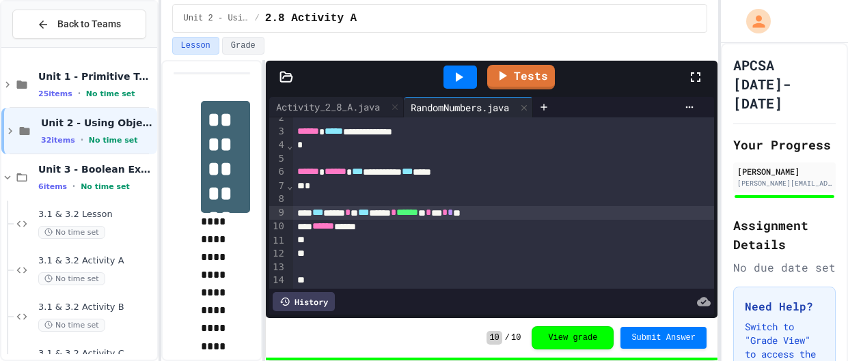
scroll to position [132, 0]
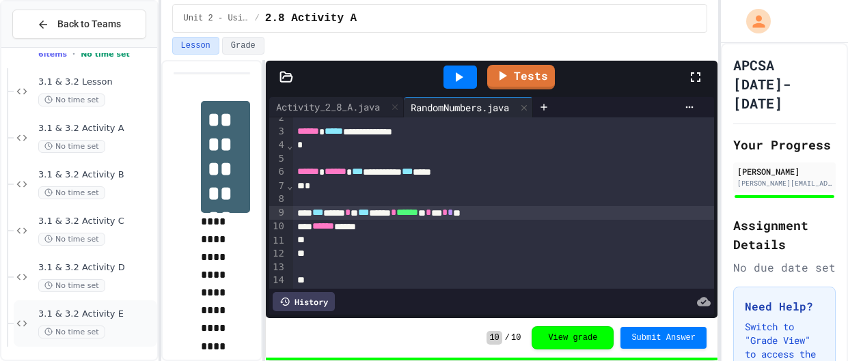
click at [68, 311] on span "3.1 & 3.2 Activity E" at bounding box center [96, 315] width 116 height 12
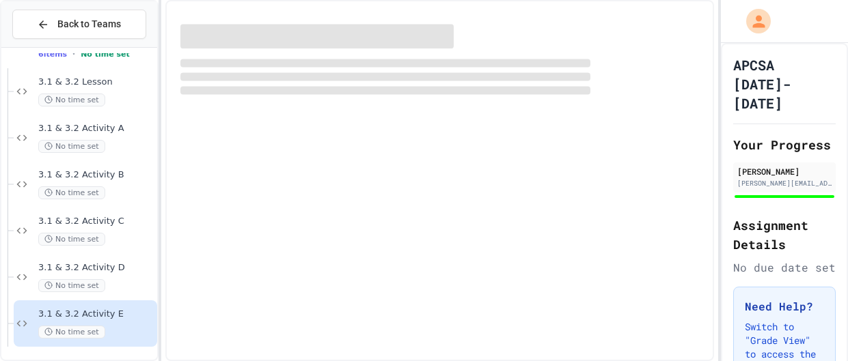
scroll to position [115, 0]
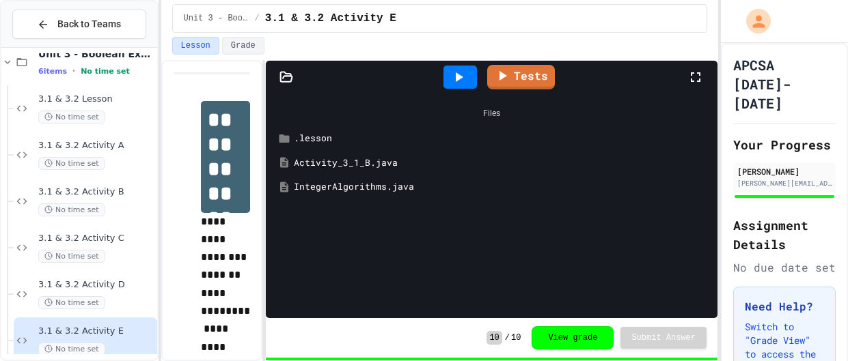
click at [382, 184] on div "IntegerAlgorithms.java" at bounding box center [501, 187] width 415 height 14
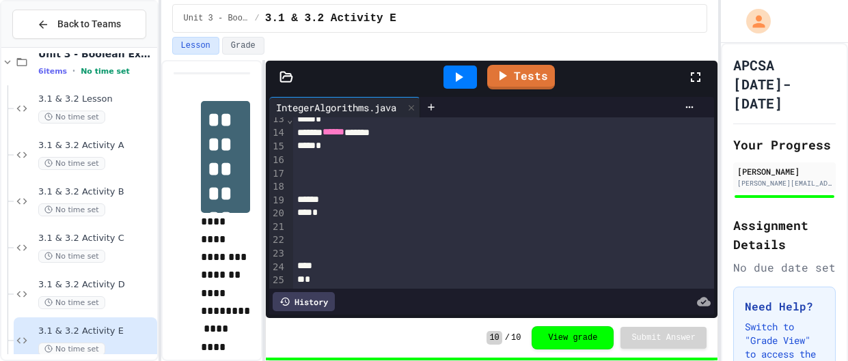
scroll to position [0, 0]
